Goal: Navigation & Orientation: Find specific page/section

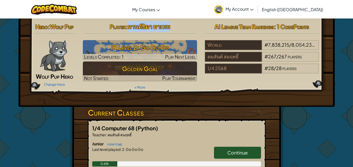
drag, startPoint x: 127, startPoint y: 26, endPoint x: 177, endPoint y: 25, distance: 50.2
click at [177, 25] on h2 "Player : กานต์ธิดา มาเทพ" at bounding box center [140, 26] width 114 height 11
